Goal: Information Seeking & Learning: Learn about a topic

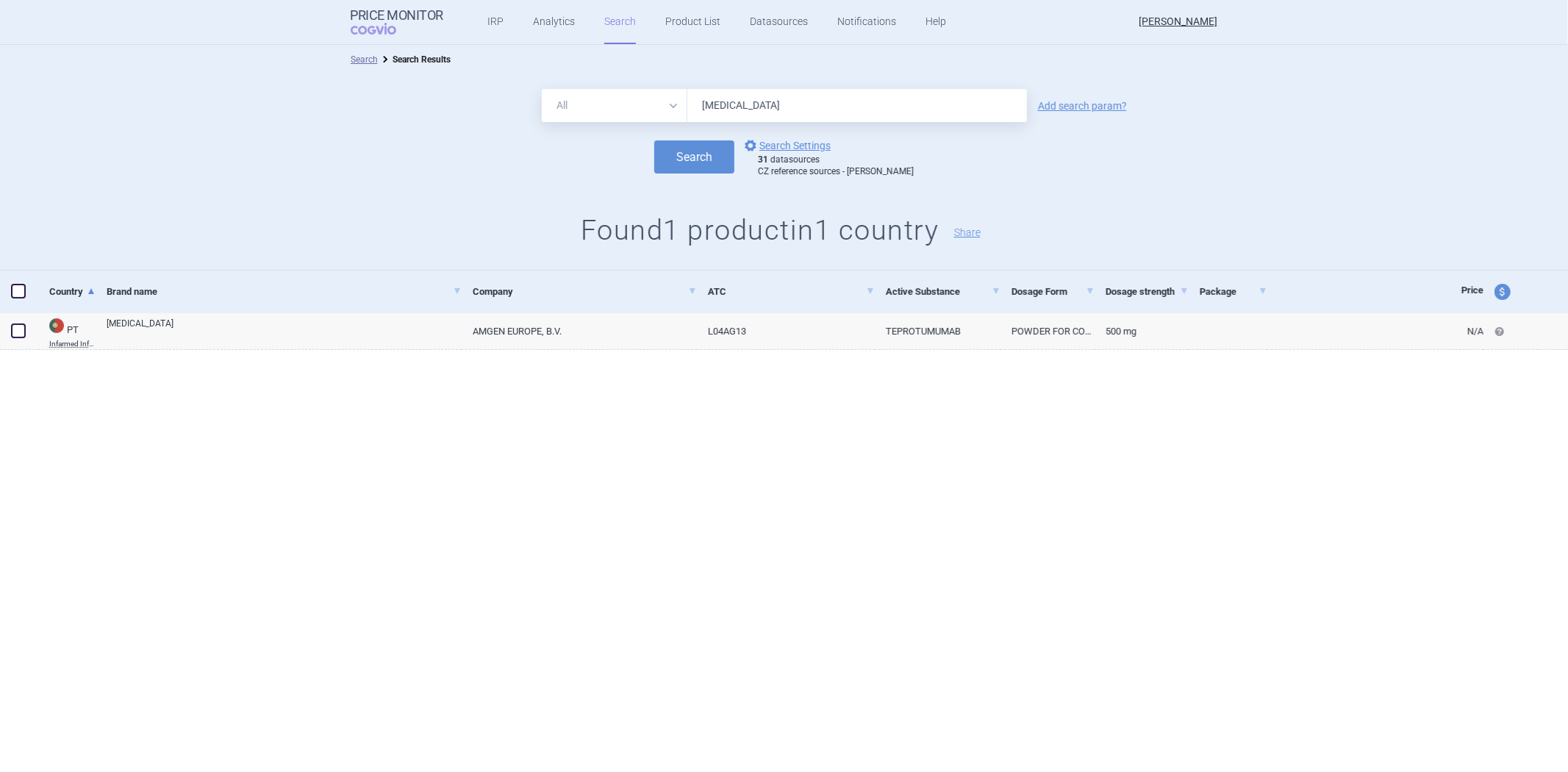
click at [1510, 184] on div "All Brand Name ATC Company Active Substance Country Newer than [MEDICAL_DATA] A…" at bounding box center [784, 173] width 1568 height 196
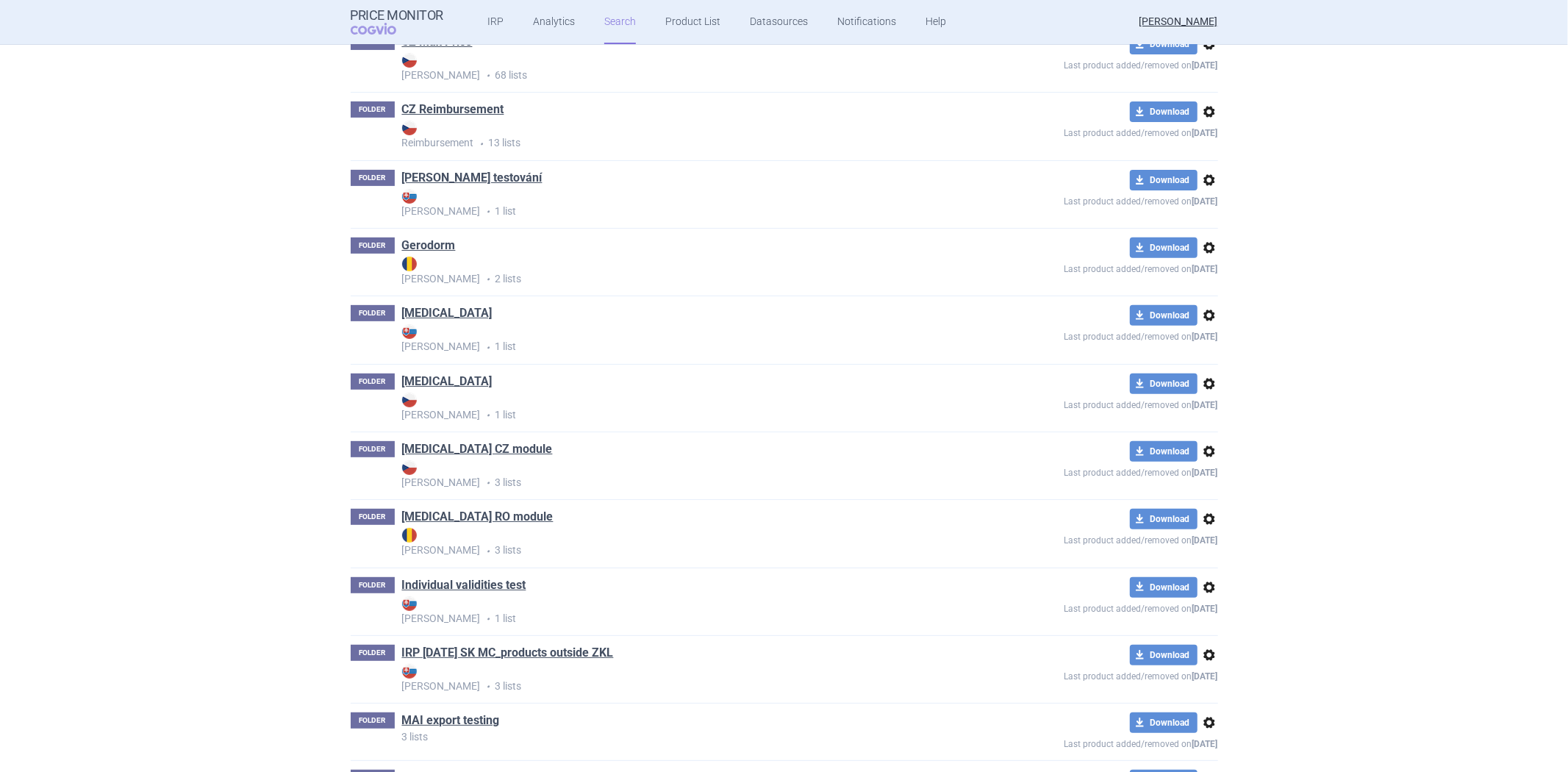
scroll to position [408, 0]
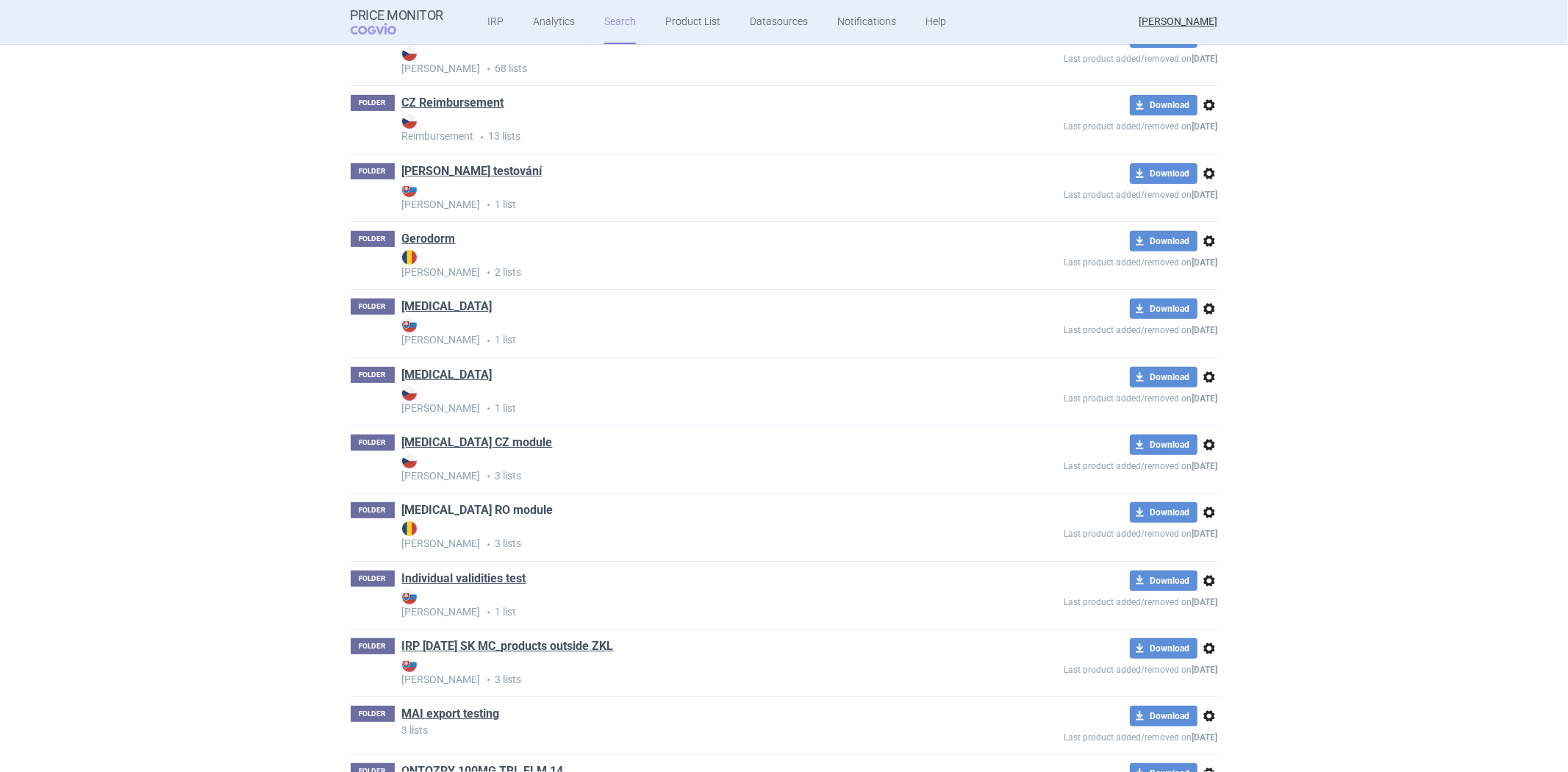
click at [449, 504] on link "[MEDICAL_DATA] RO module" at bounding box center [478, 510] width 152 height 16
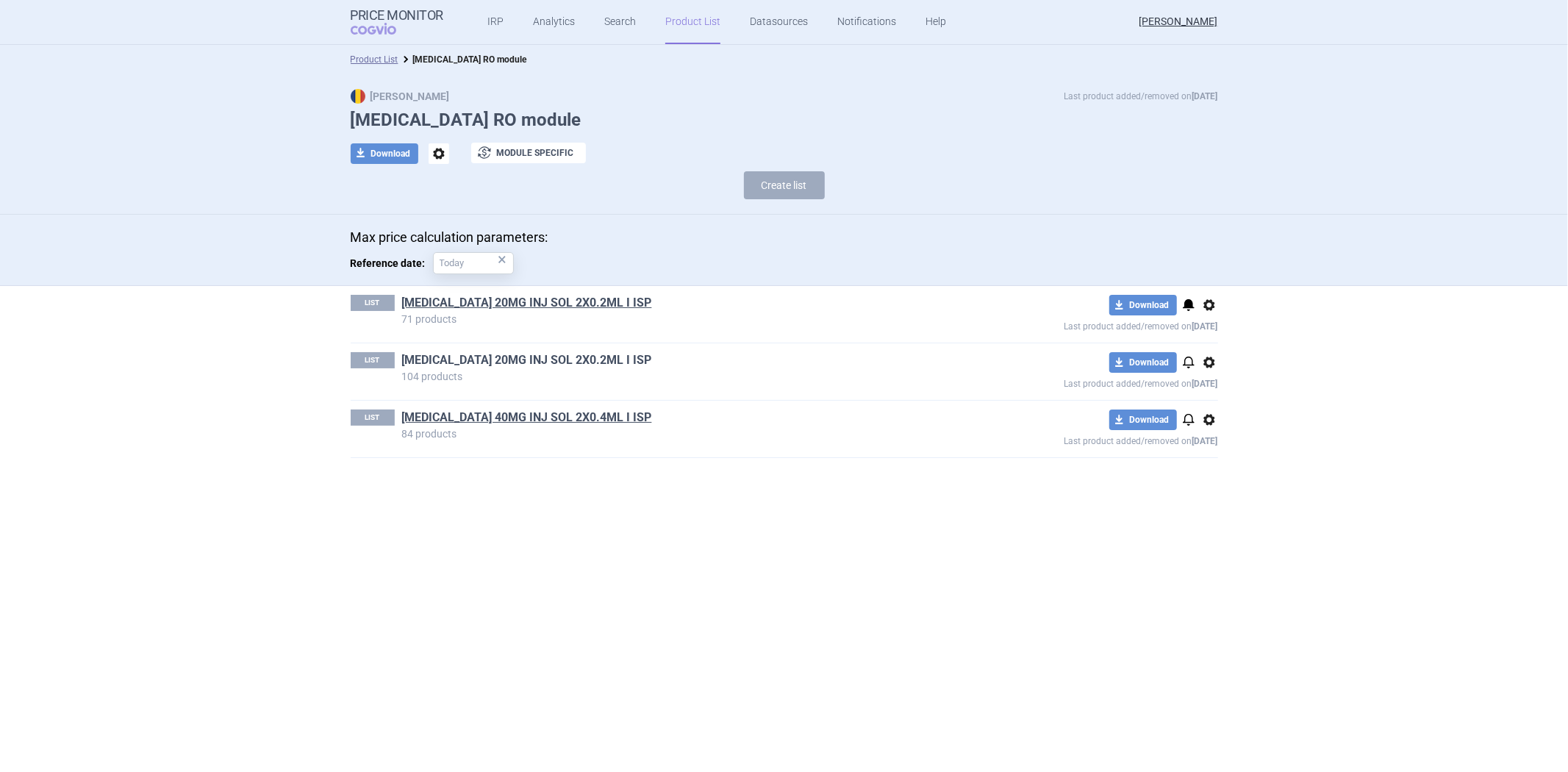
click at [461, 357] on link "[MEDICAL_DATA] 20MG INJ SOL 2X0.2ML I ISP" at bounding box center [527, 360] width 250 height 16
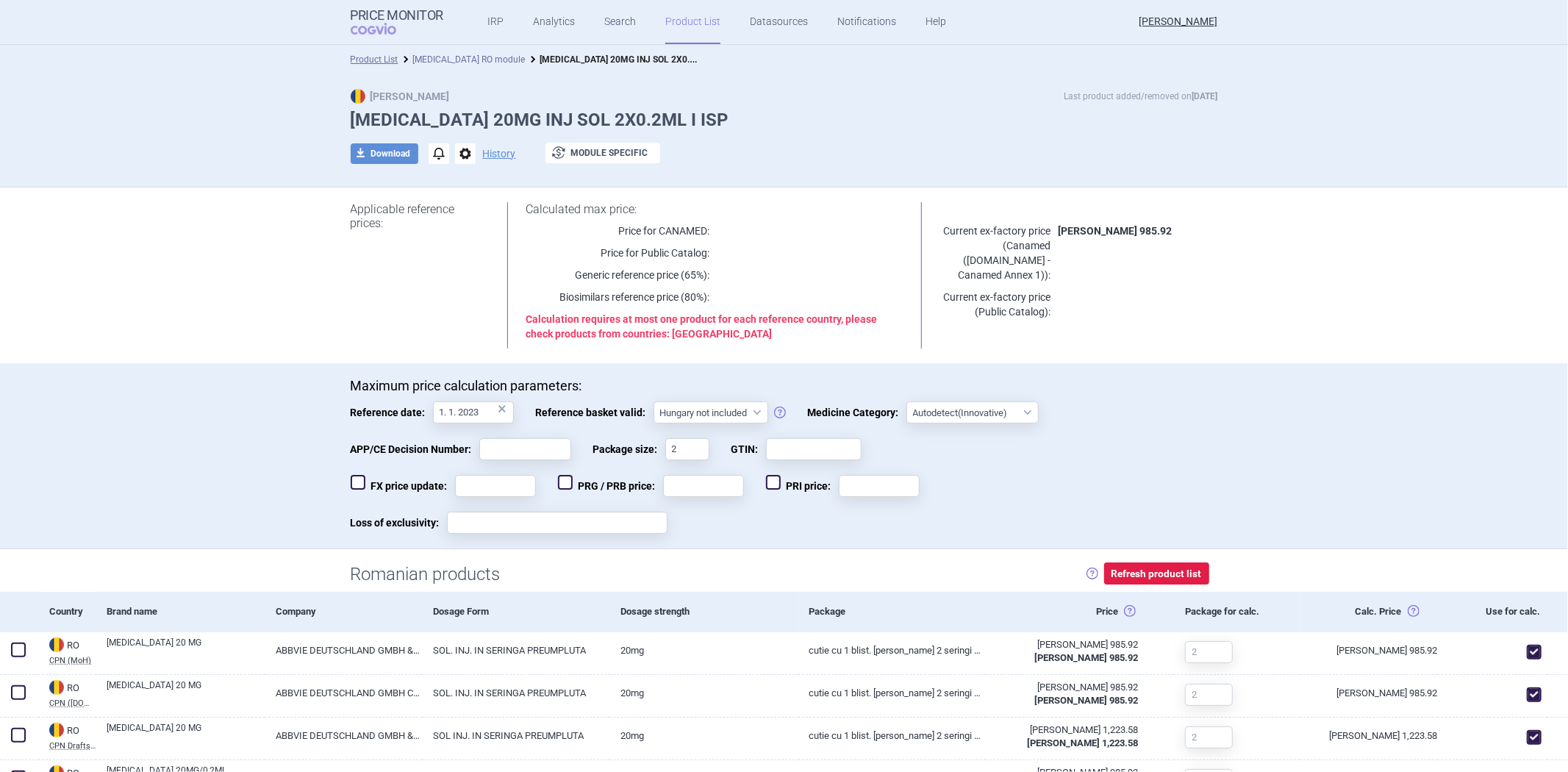
click at [447, 55] on link "[MEDICAL_DATA] RO module" at bounding box center [469, 59] width 113 height 11
click at [533, 20] on link "Analytics" at bounding box center [554, 22] width 42 height 44
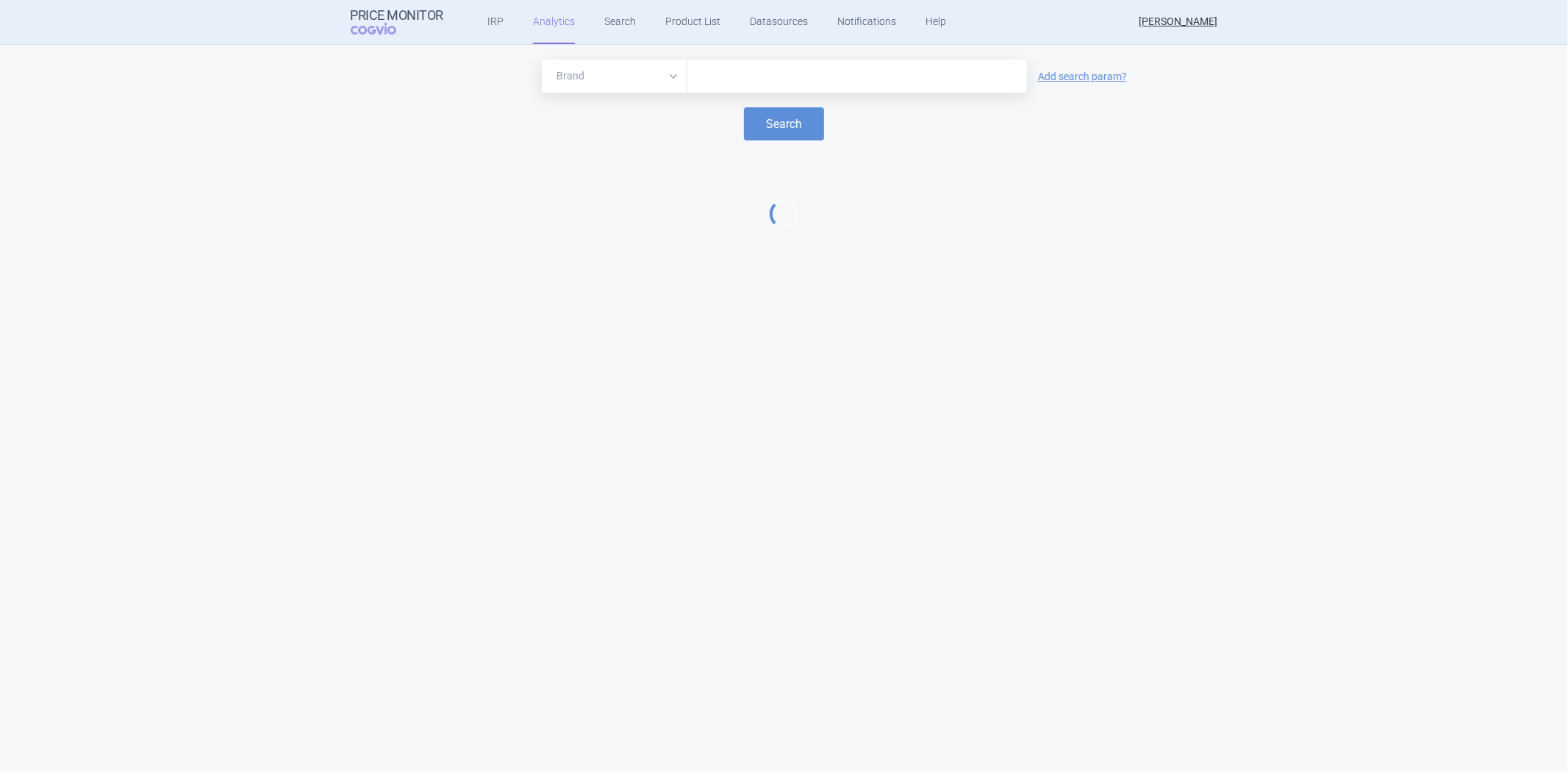
click at [737, 84] on input "text" at bounding box center [857, 77] width 325 height 19
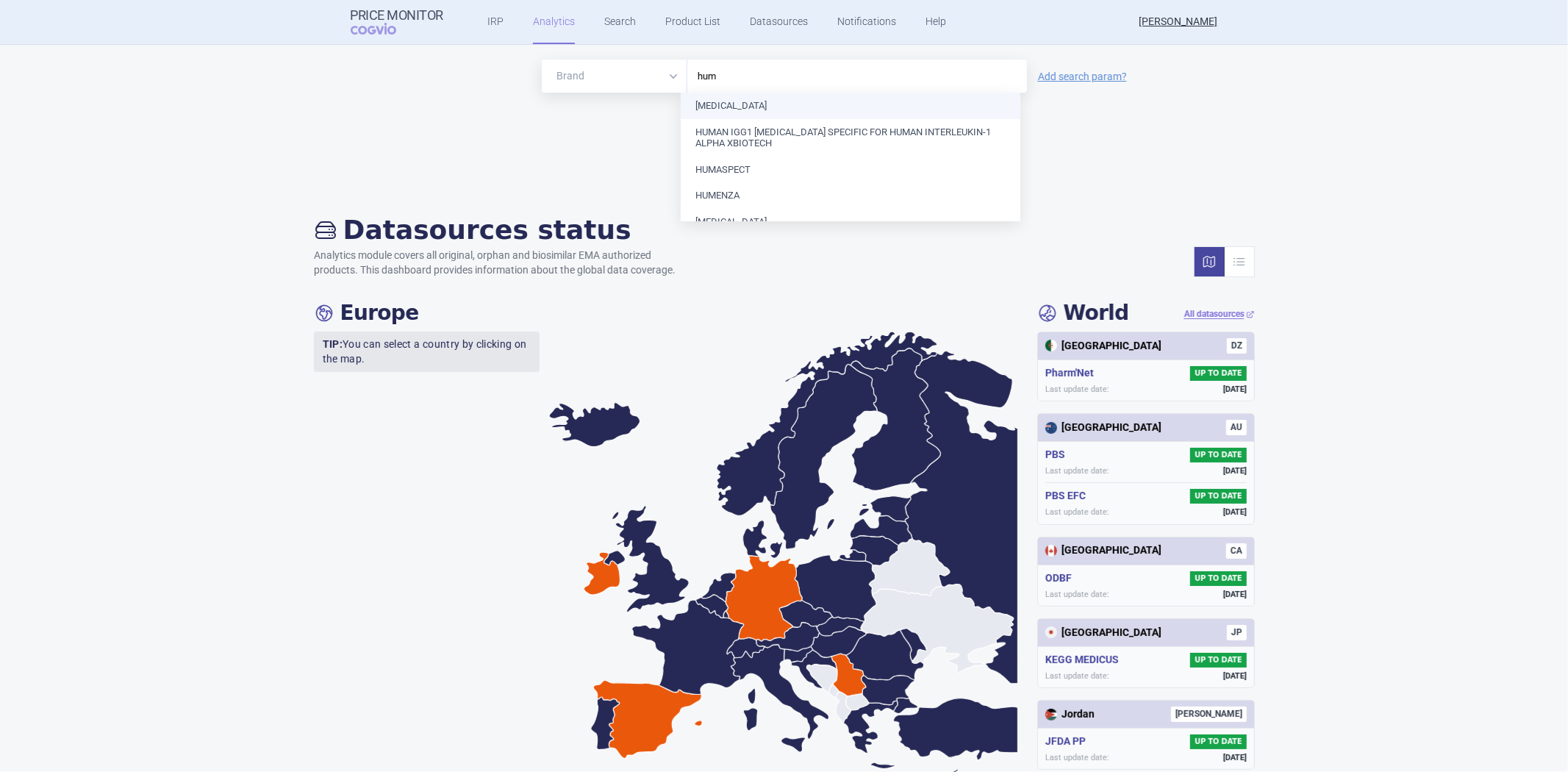
type input "humi"
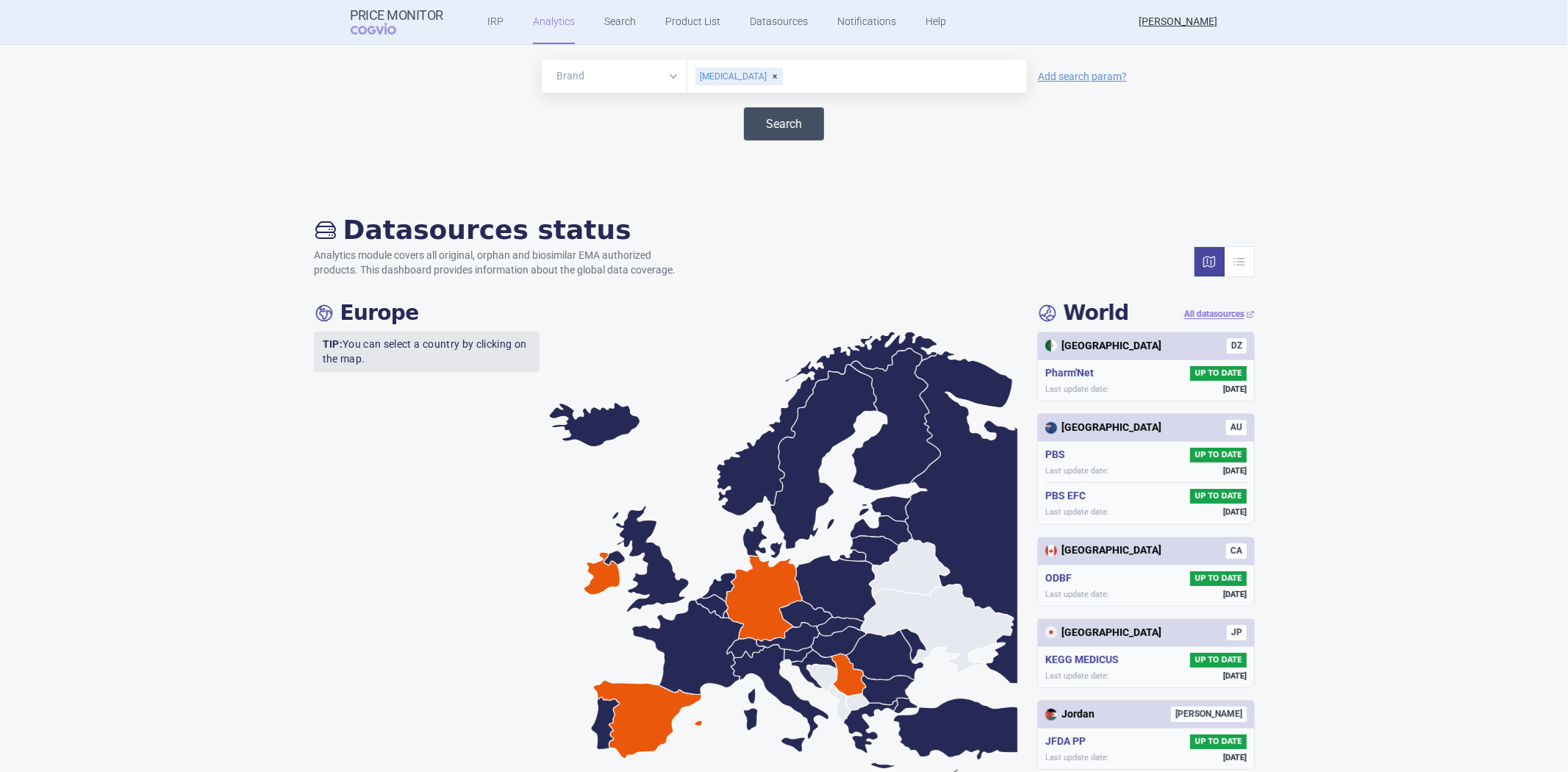
click at [765, 120] on button "Search" at bounding box center [784, 123] width 80 height 33
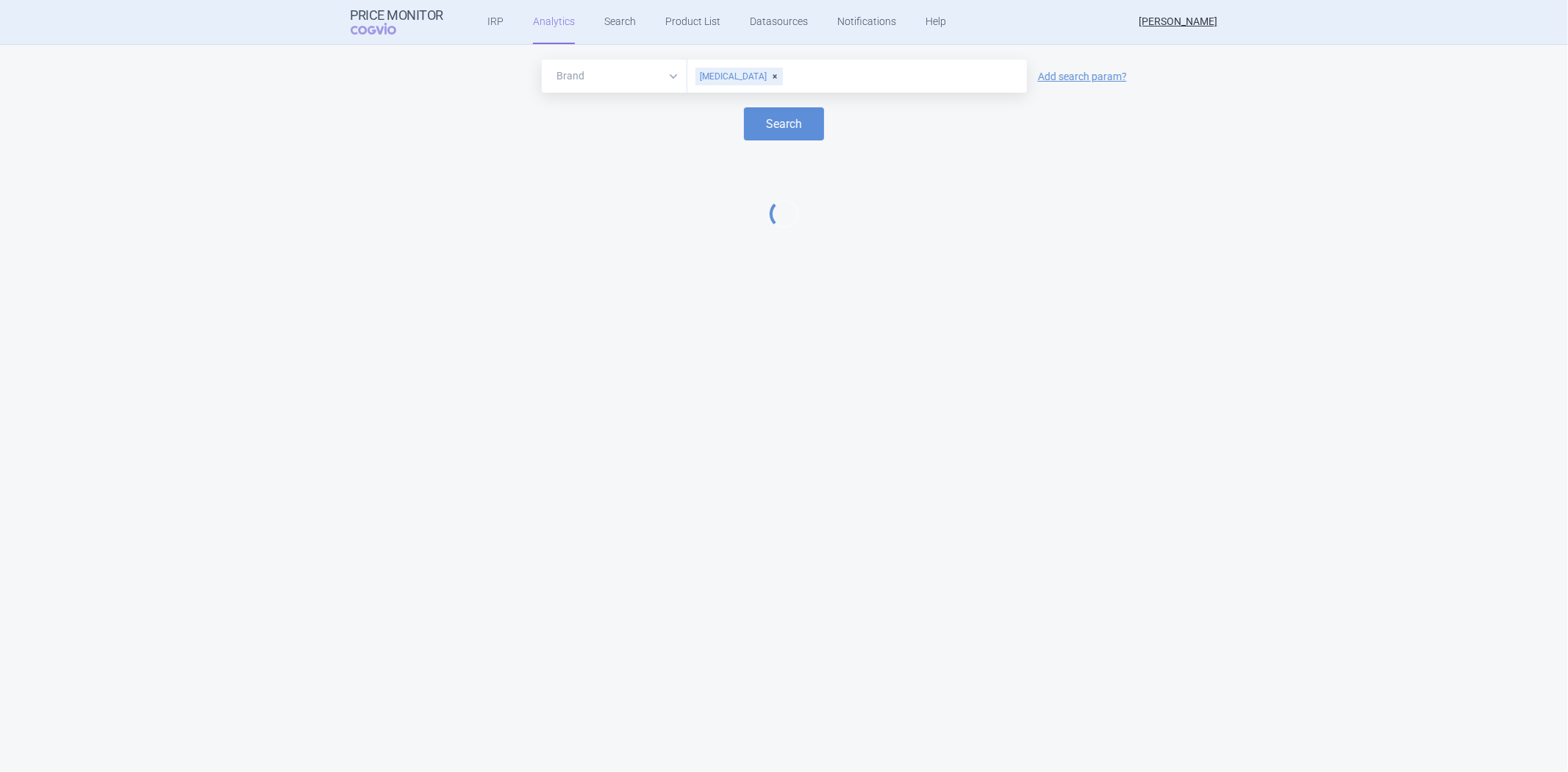
select select "EUR"
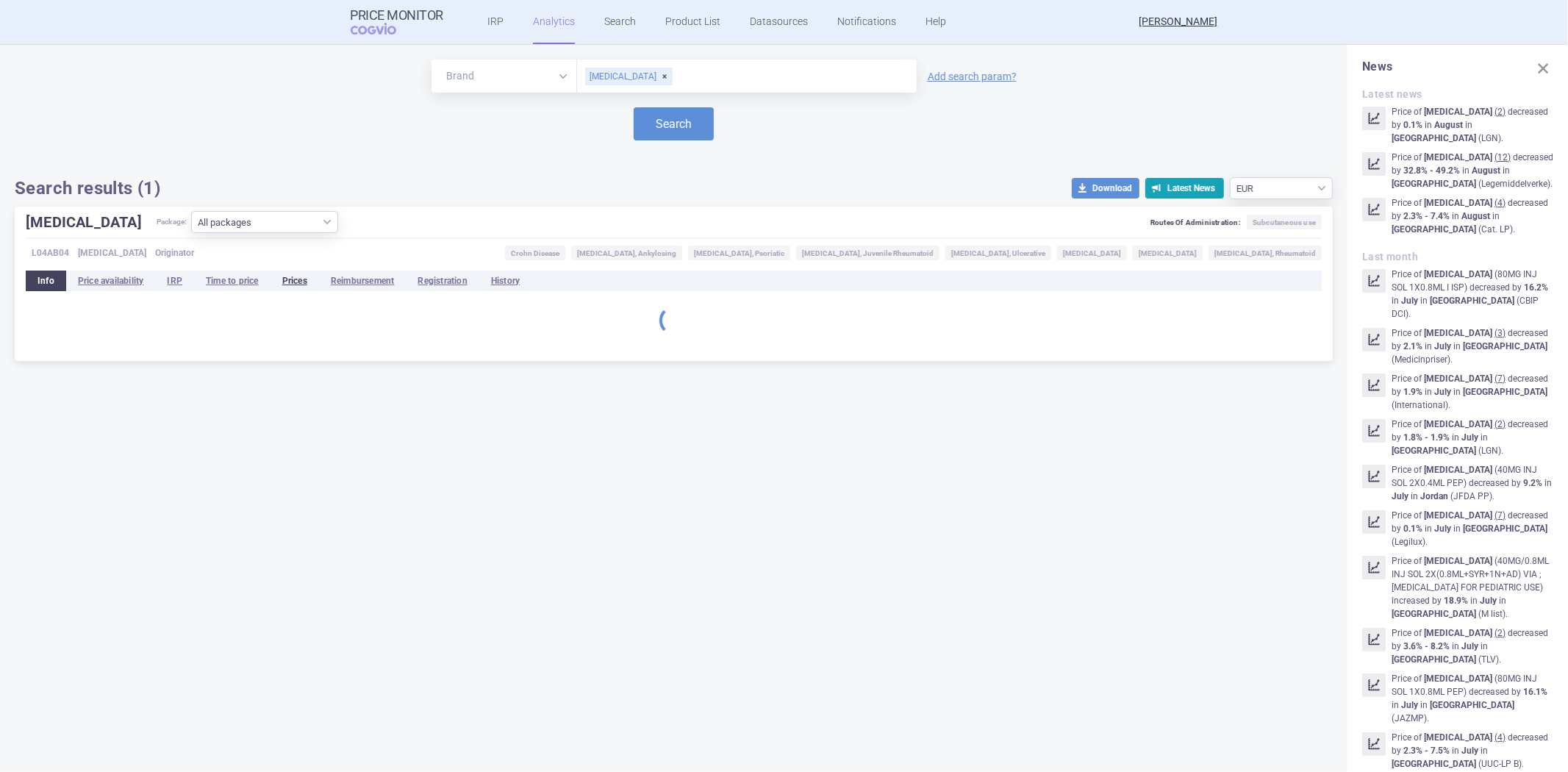
click at [281, 276] on li "Prices" at bounding box center [295, 281] width 49 height 20
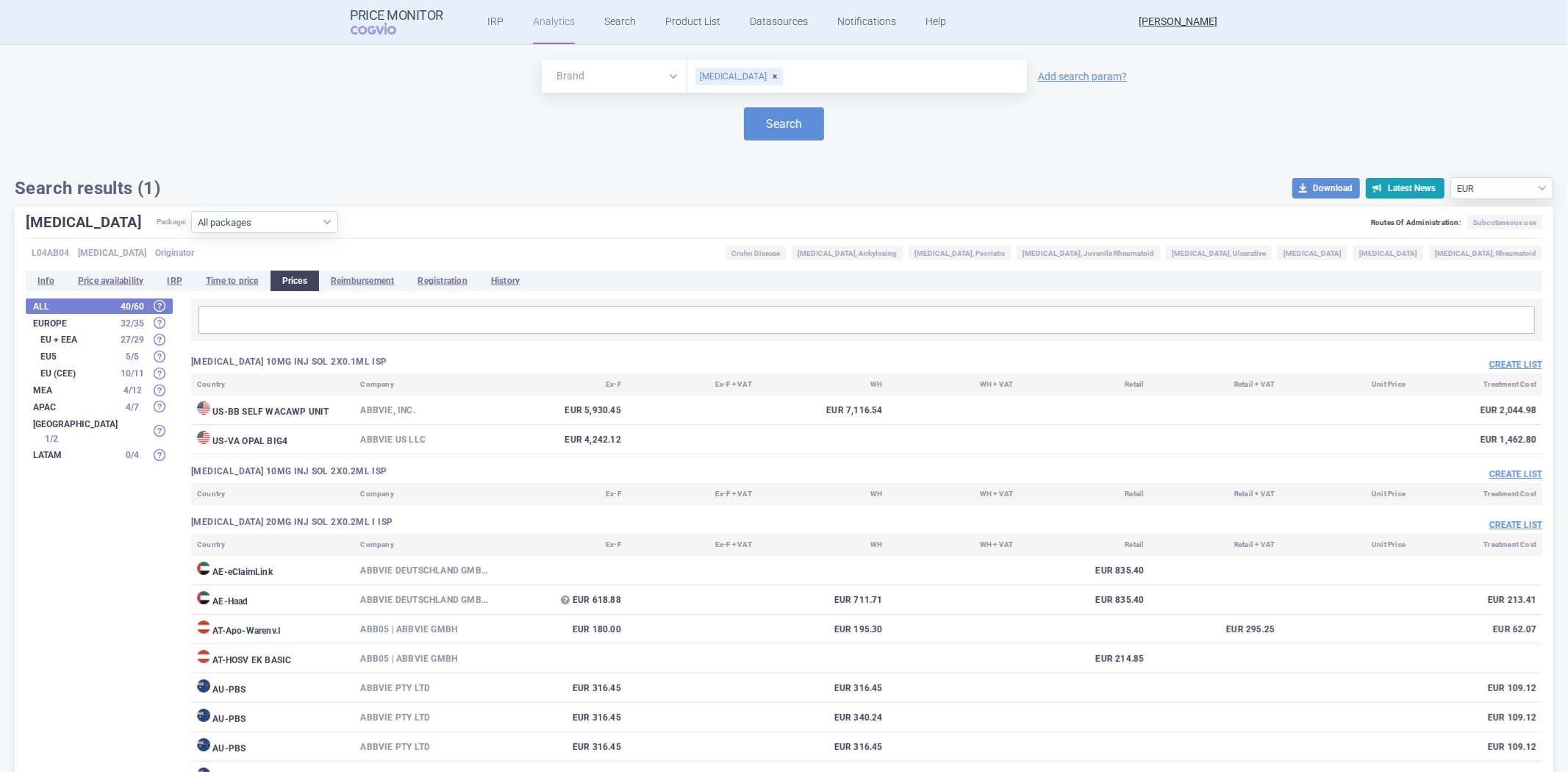
scroll to position [245, 0]
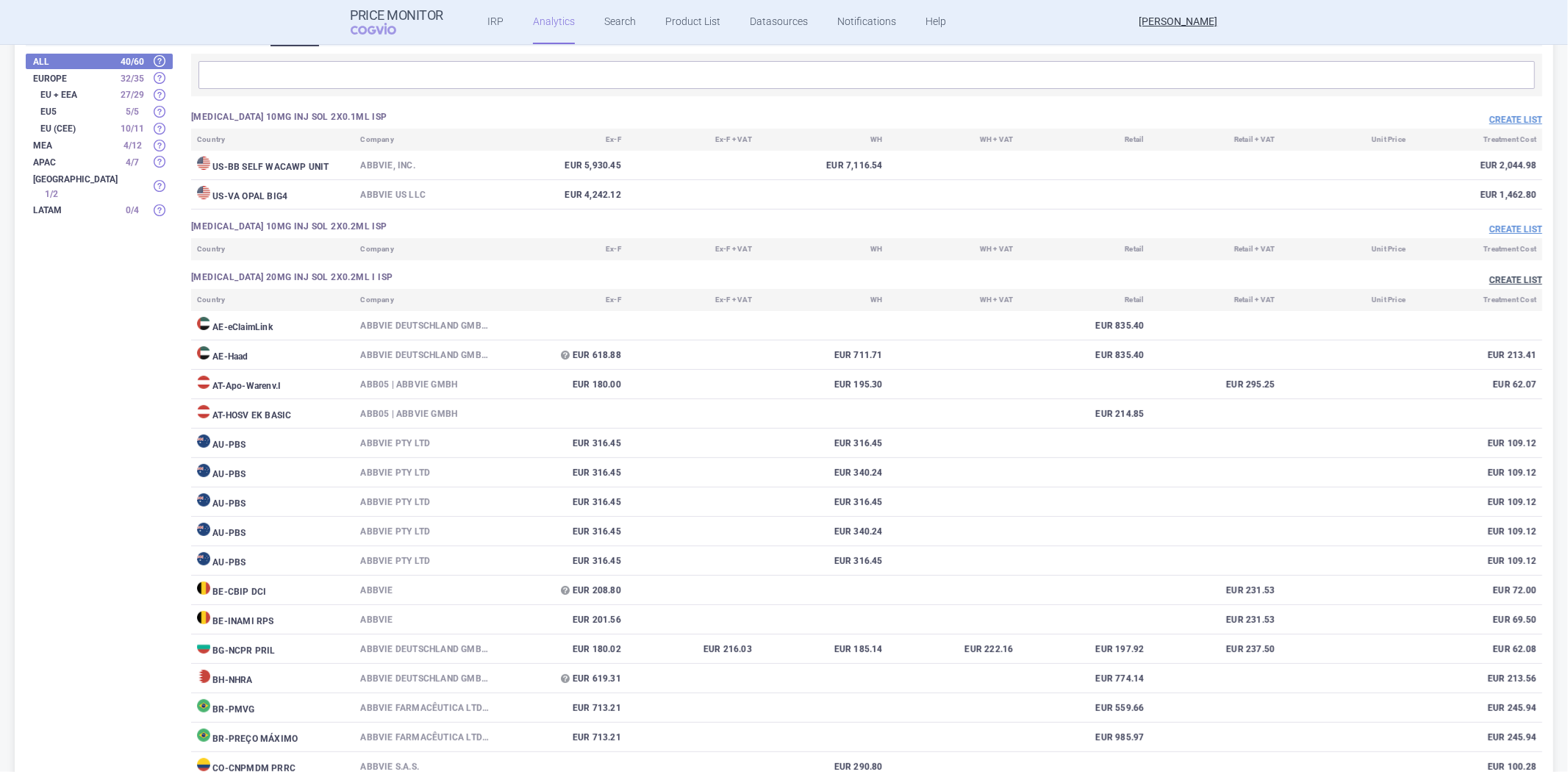
click at [1497, 283] on button "Create list" at bounding box center [1515, 280] width 53 height 12
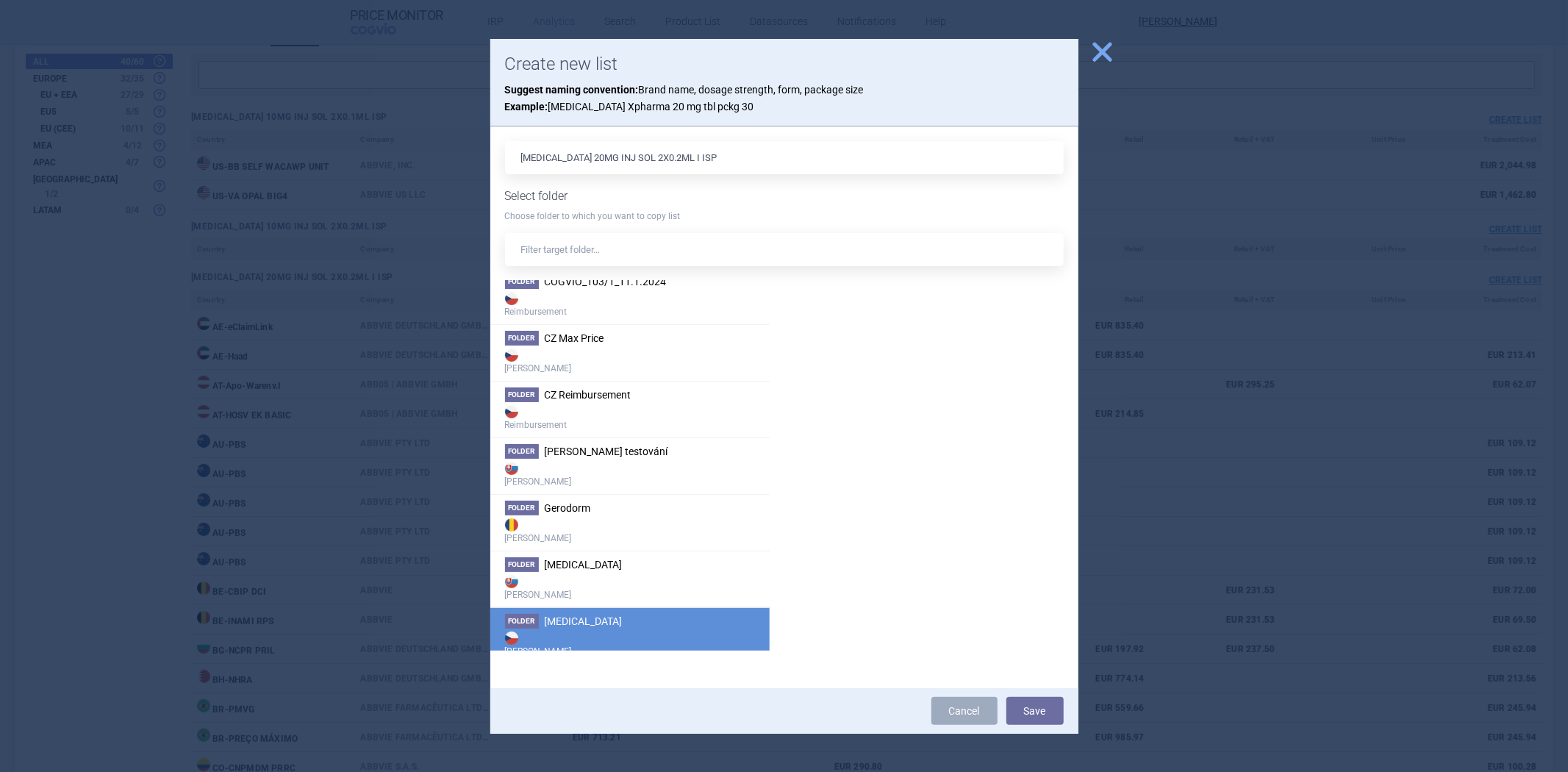
scroll to position [163, 0]
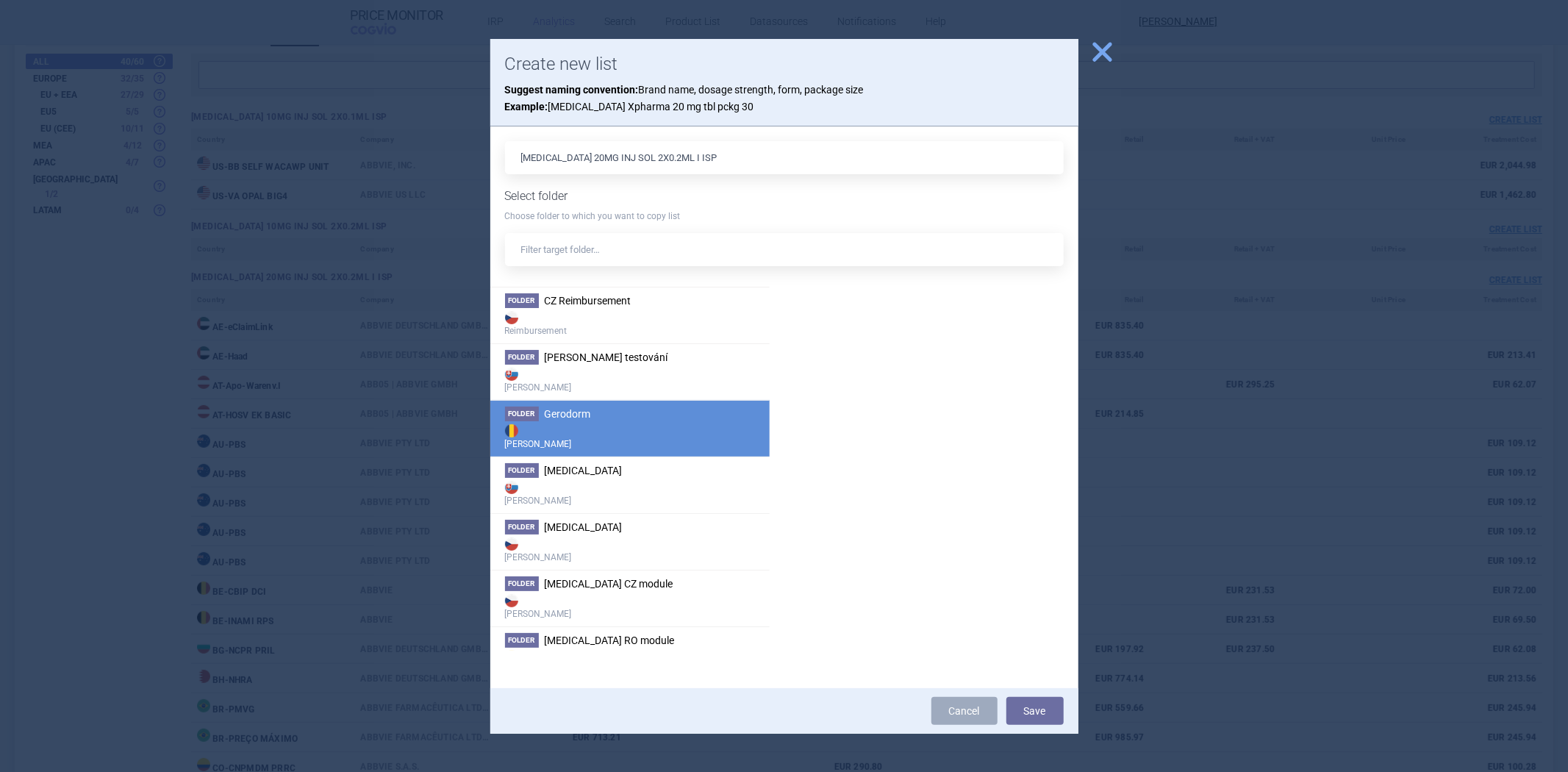
click at [623, 420] on li "Folder Gerodorm Max Price" at bounding box center [630, 428] width 280 height 57
click at [1060, 722] on button "Save" at bounding box center [1035, 711] width 58 height 28
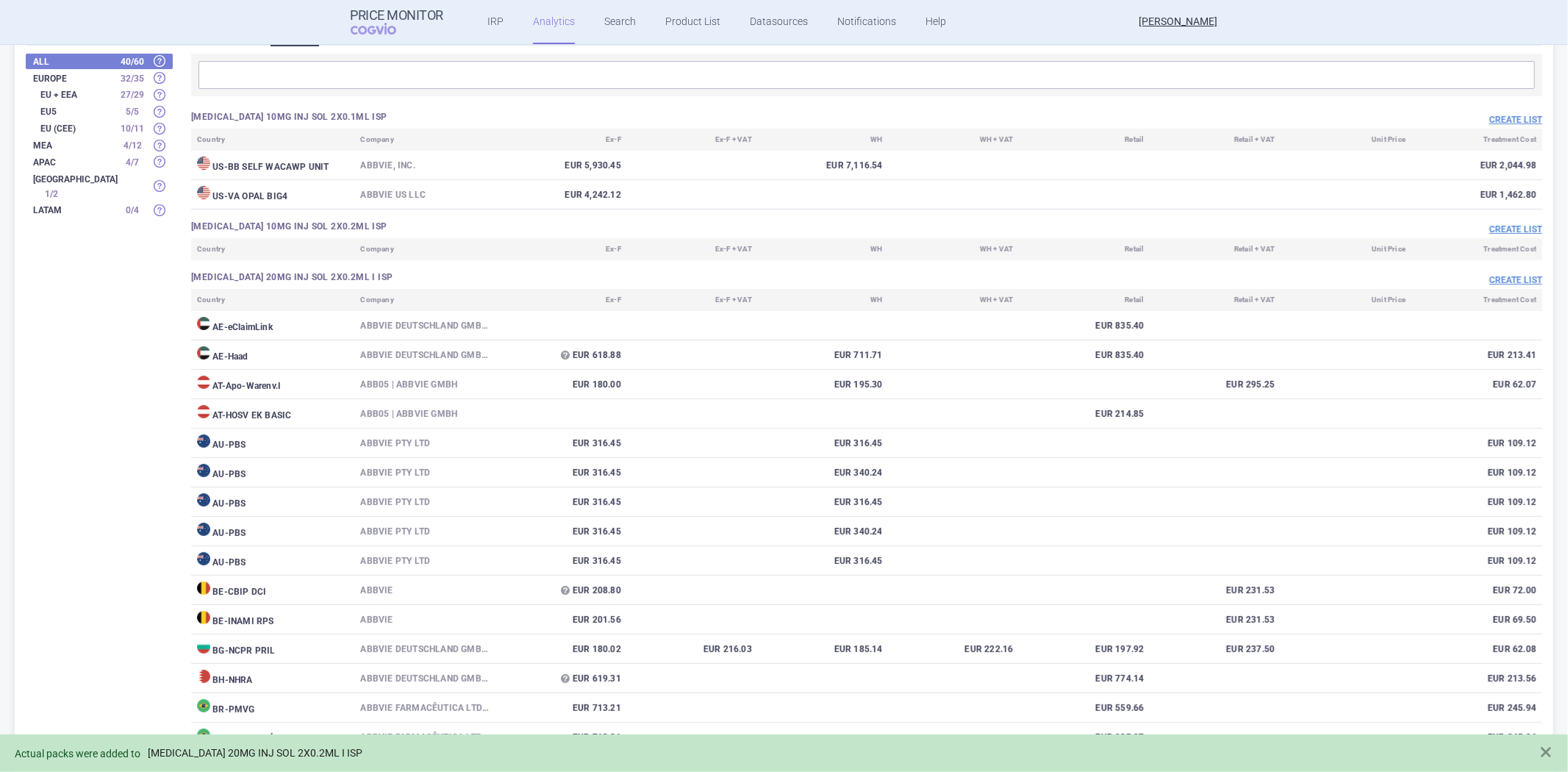
click at [213, 756] on link "[MEDICAL_DATA] 20MG INJ SOL 2X0.2ML I ISP" at bounding box center [255, 753] width 215 height 12
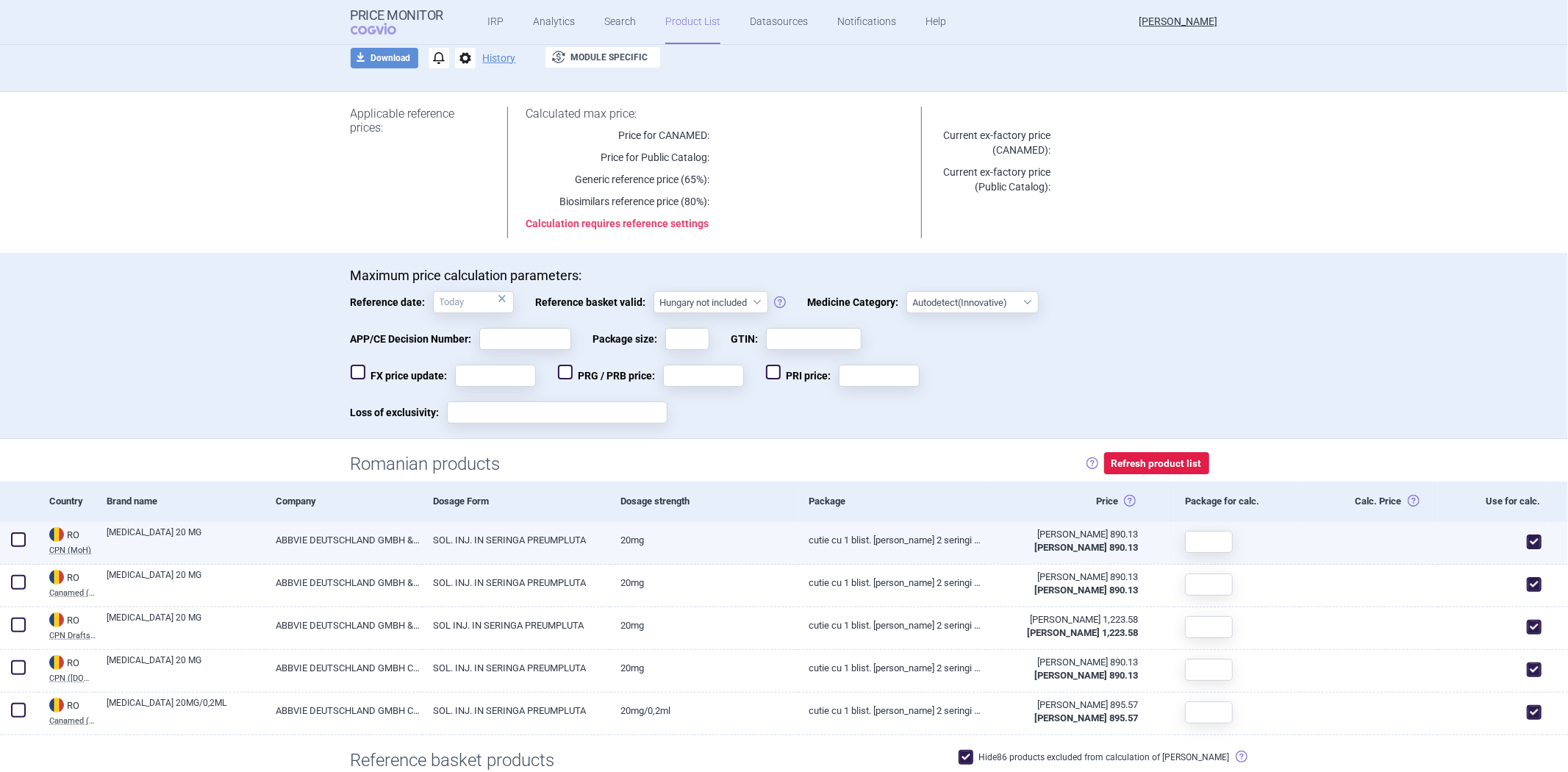
scroll to position [82, 0]
